Goal: Information Seeking & Learning: Check status

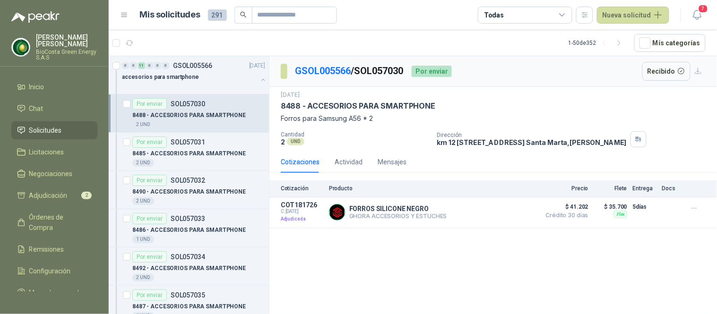
scroll to position [3, 0]
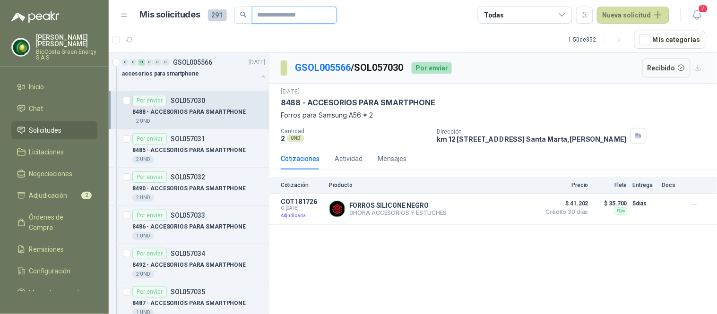
click at [271, 16] on input "text" at bounding box center [291, 15] width 66 height 16
type input "*****"
click at [281, 15] on input "*****" at bounding box center [291, 15] width 66 height 16
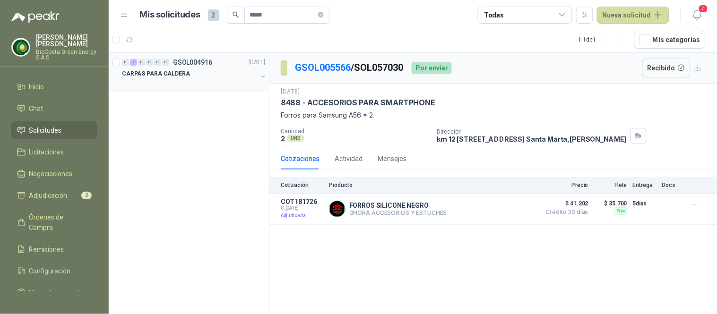
click at [158, 64] on div "0" at bounding box center [157, 62] width 7 height 7
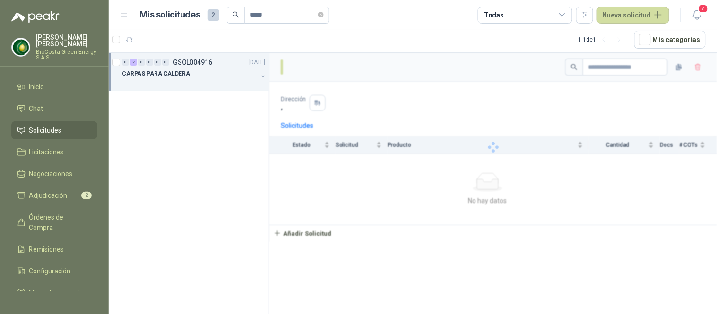
click at [162, 71] on p "CARPAS PARA CALDERA" at bounding box center [156, 74] width 68 height 9
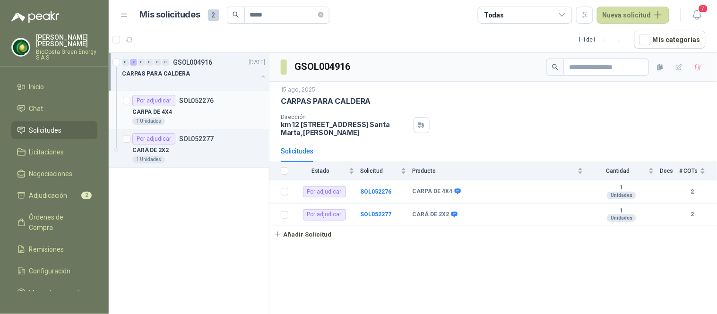
click at [182, 100] on p "SOL052276" at bounding box center [196, 100] width 35 height 7
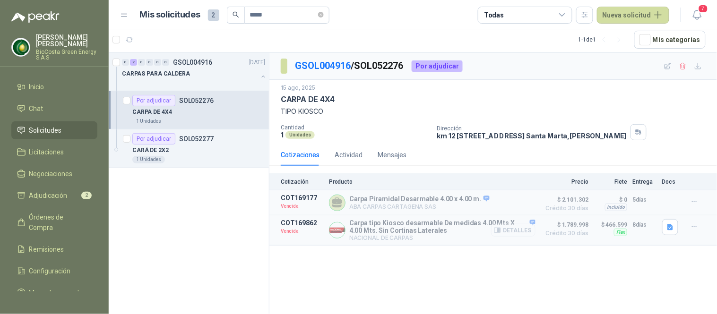
click at [509, 230] on button "Detalles" at bounding box center [513, 230] width 44 height 13
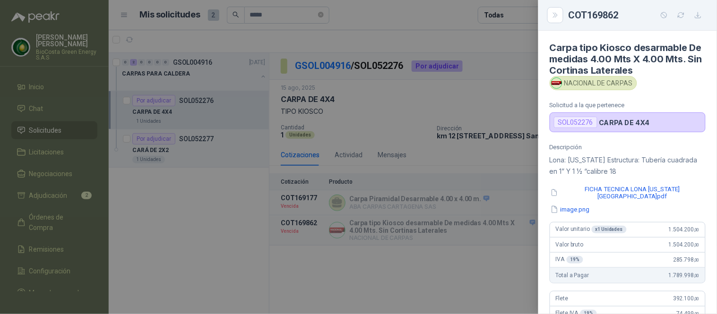
scroll to position [233, 0]
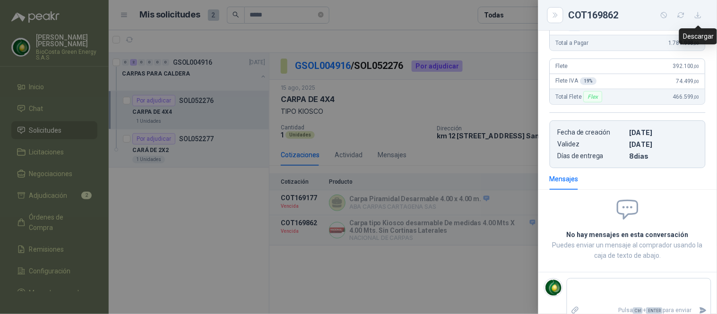
click at [697, 15] on icon "button" at bounding box center [698, 15] width 6 height 6
click at [454, 112] on div at bounding box center [358, 157] width 717 height 314
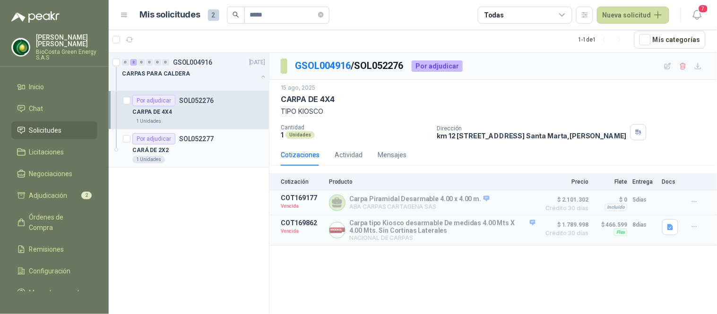
click at [162, 148] on p "CARÁ DE 2X2" at bounding box center [150, 150] width 36 height 9
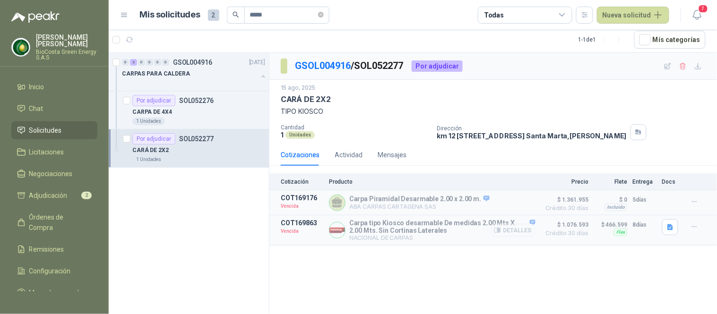
click at [521, 228] on button "Detalles" at bounding box center [513, 230] width 44 height 13
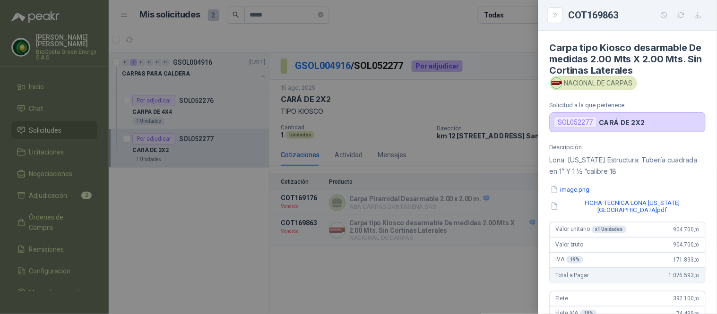
scroll to position [233, 0]
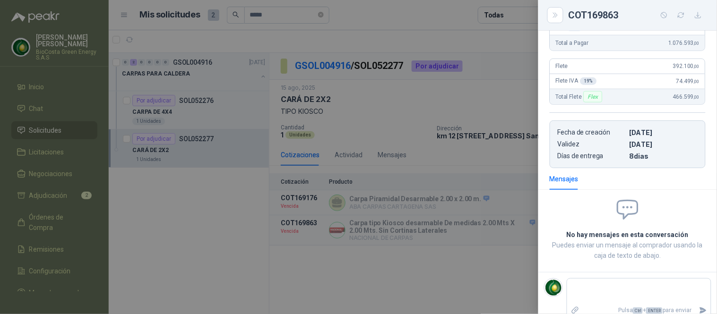
click at [701, 12] on icon "button" at bounding box center [699, 15] width 8 height 8
click at [496, 104] on div at bounding box center [358, 157] width 717 height 314
